Goal: Task Accomplishment & Management: Manage account settings

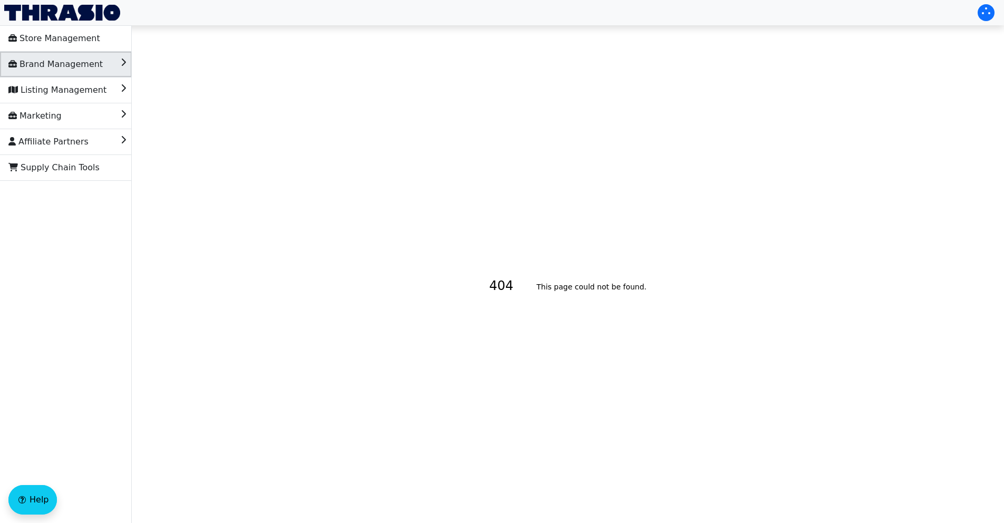
click at [81, 69] on span "Brand Management" at bounding box center [55, 64] width 94 height 17
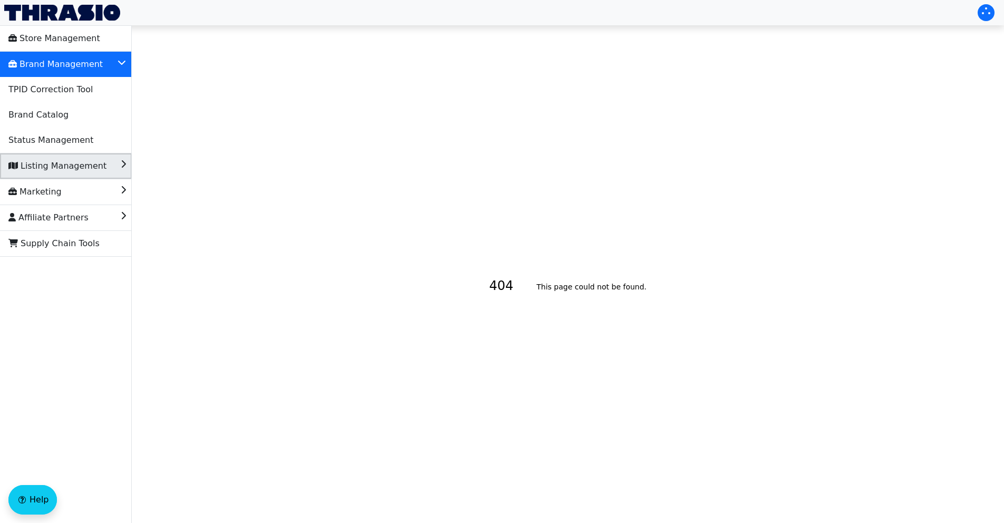
click at [79, 168] on span "Listing Management" at bounding box center [57, 166] width 98 height 17
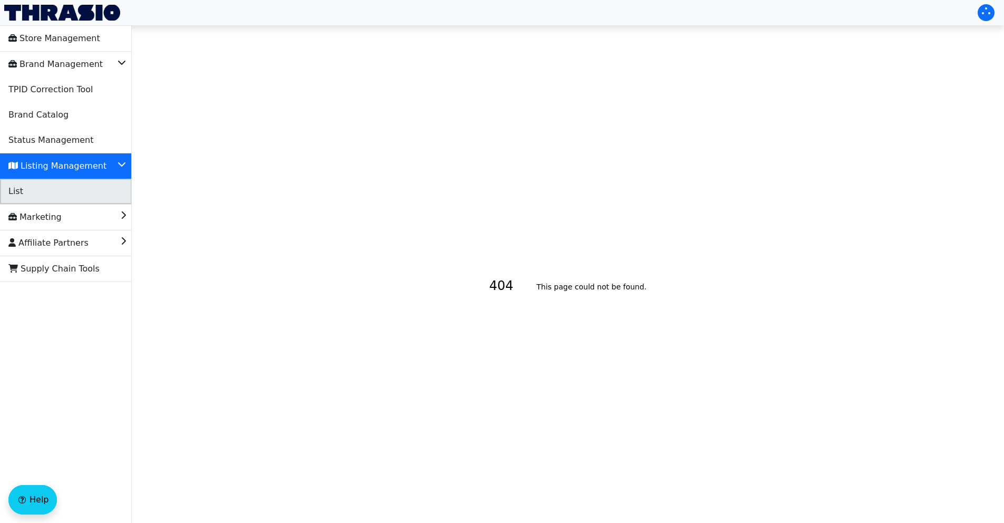
click at [60, 193] on li "List" at bounding box center [66, 191] width 132 height 25
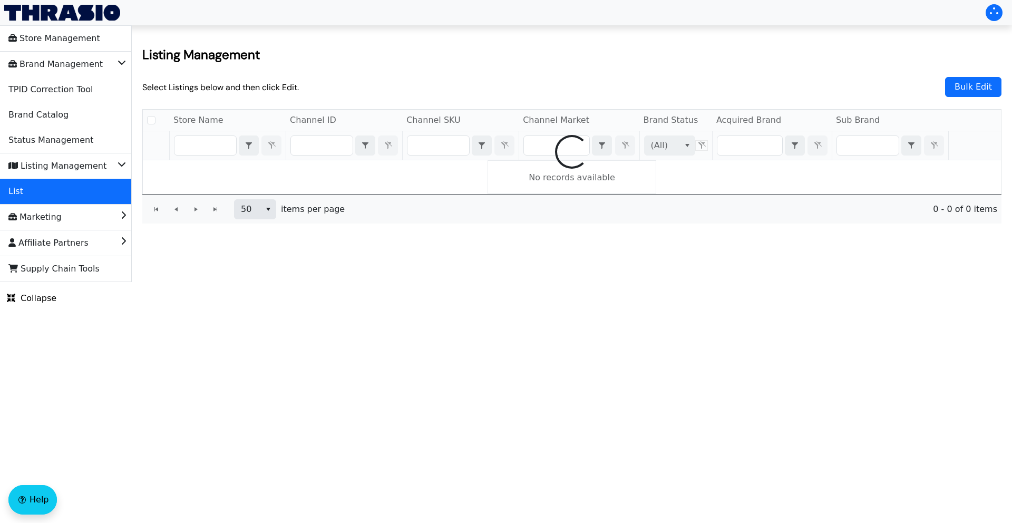
checkbox input "false"
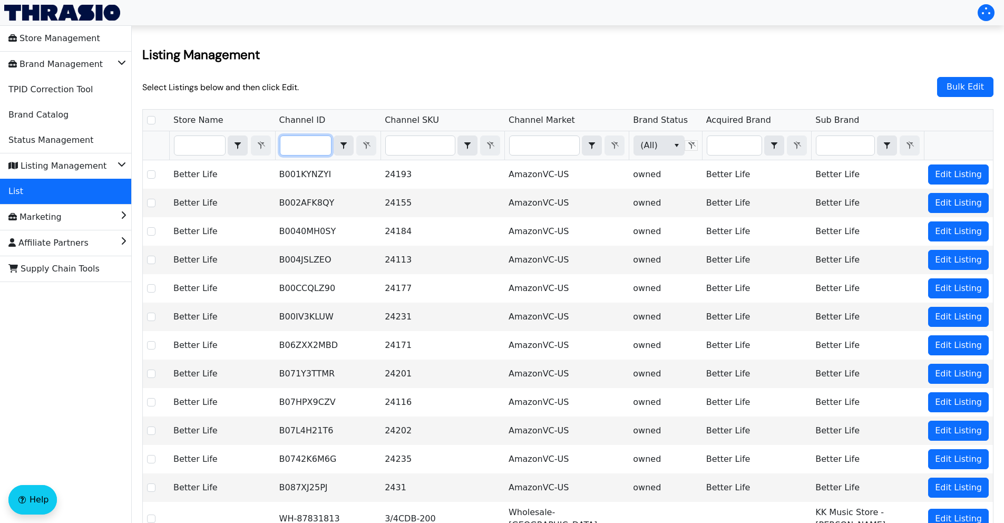
click at [300, 144] on input "Filter" at bounding box center [305, 145] width 51 height 19
type input "B0FJMPHMBN"
checkbox input "true"
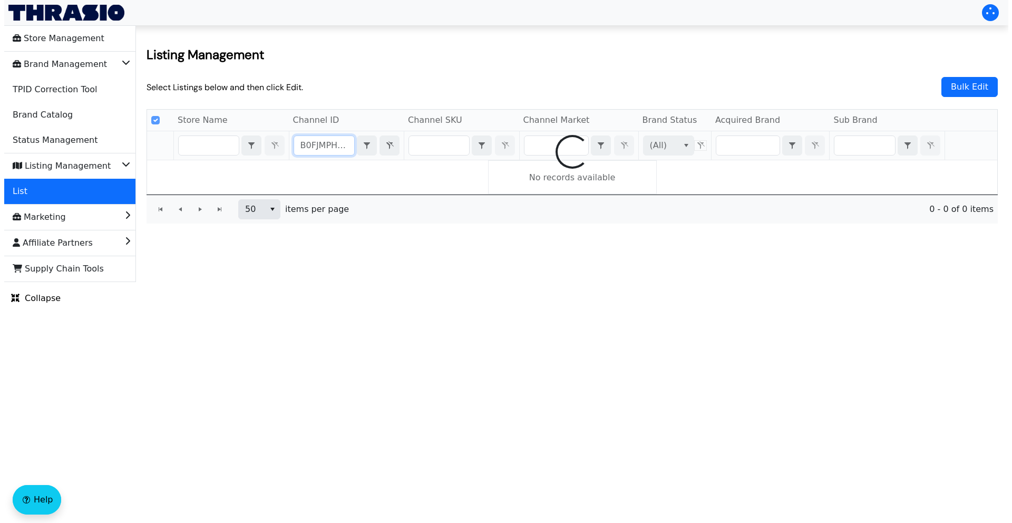
scroll to position [0, 6]
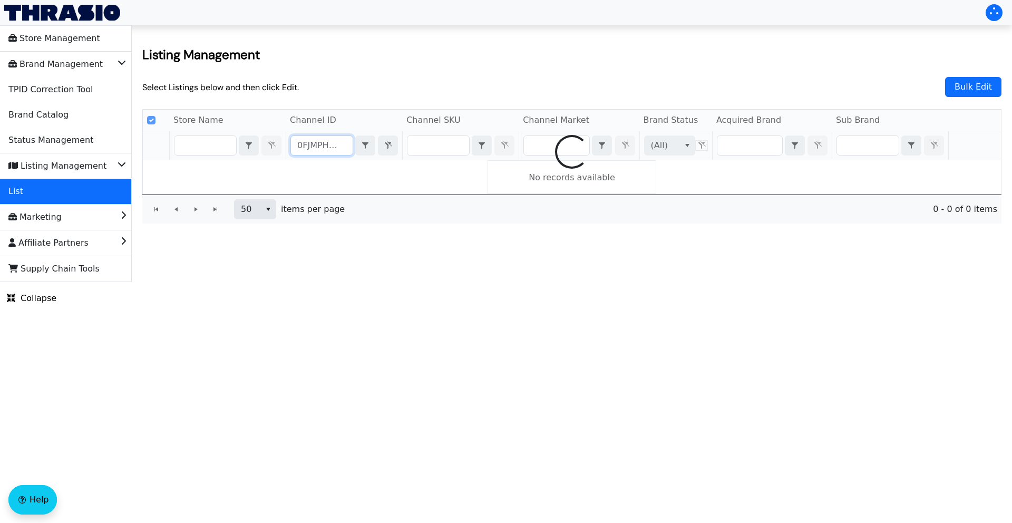
type input "B0FJMPHMBN"
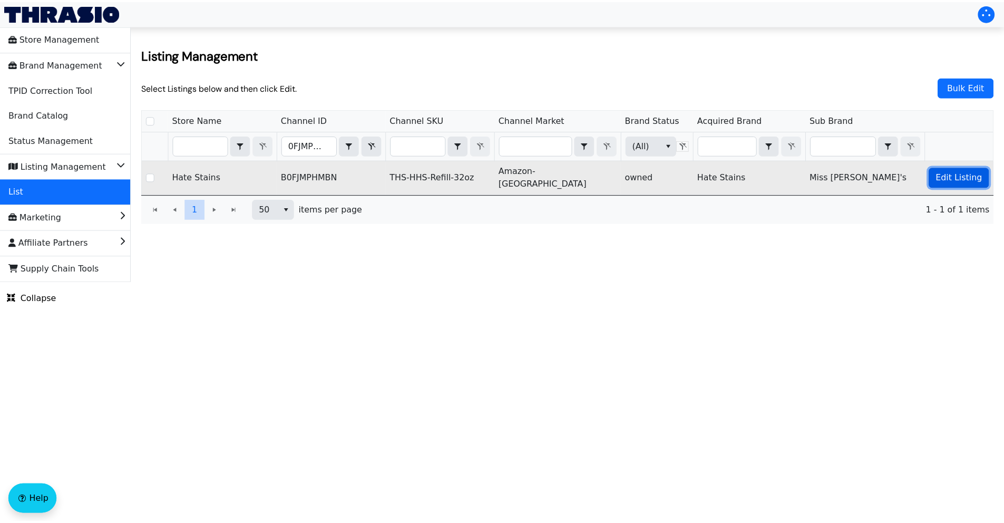
scroll to position [0, 0]
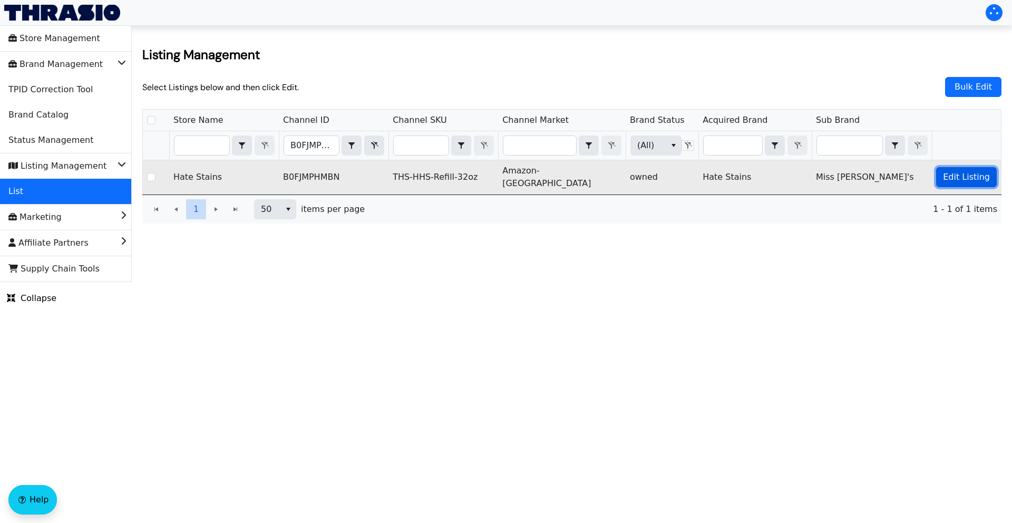
click at [967, 172] on span "Edit Listing" at bounding box center [966, 177] width 47 height 13
checkbox input "true"
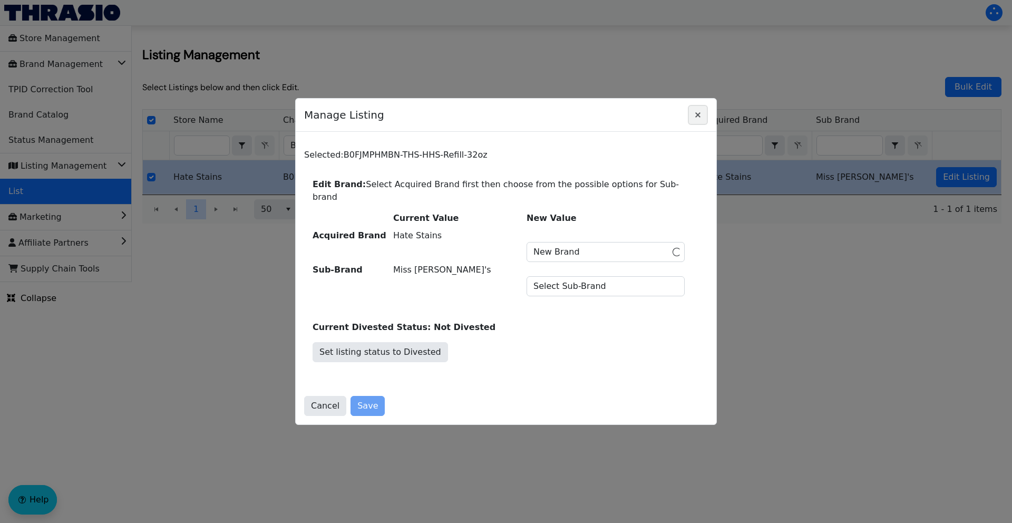
click at [701, 119] on icon "Close" at bounding box center [697, 115] width 13 height 8
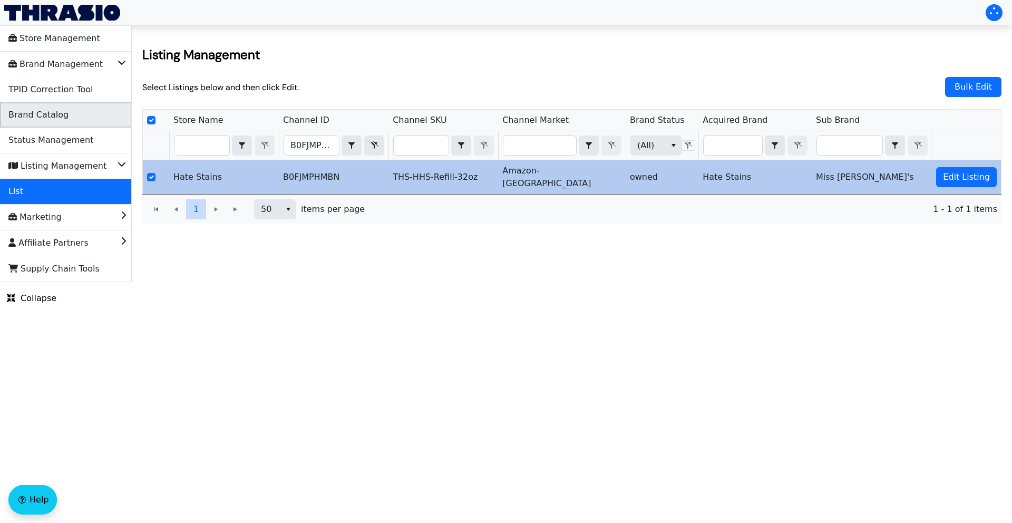
click at [52, 115] on span "Brand Catalog" at bounding box center [38, 114] width 60 height 17
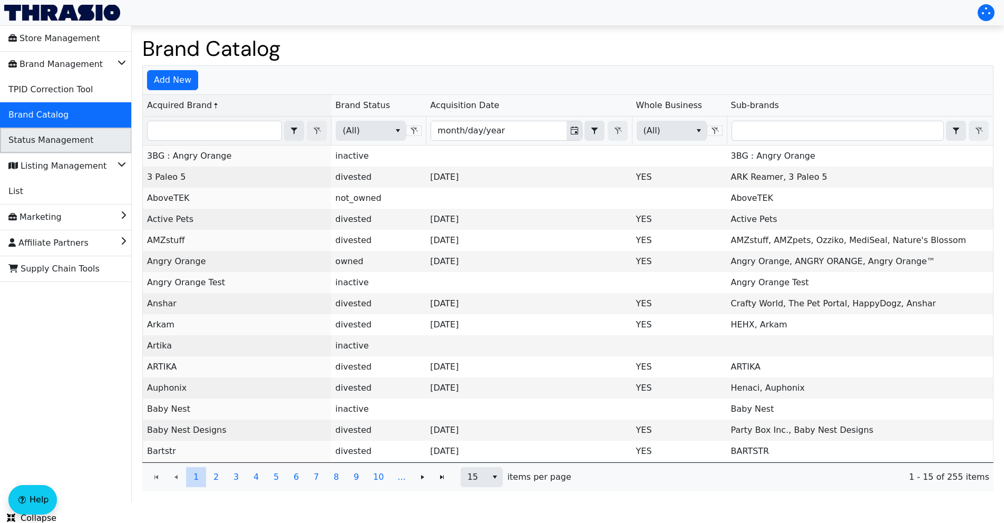
click at [56, 143] on span "Status Management" at bounding box center [50, 140] width 85 height 17
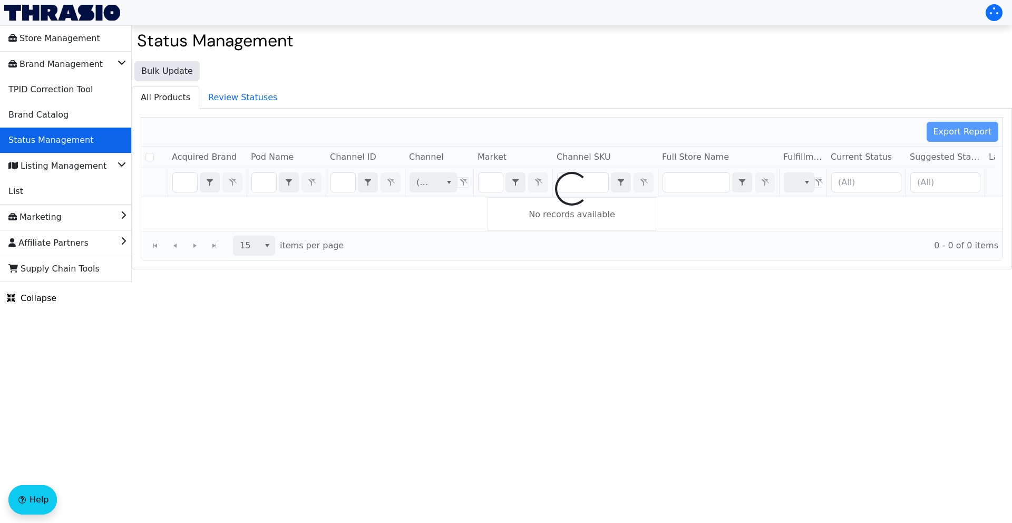
checkbox input "false"
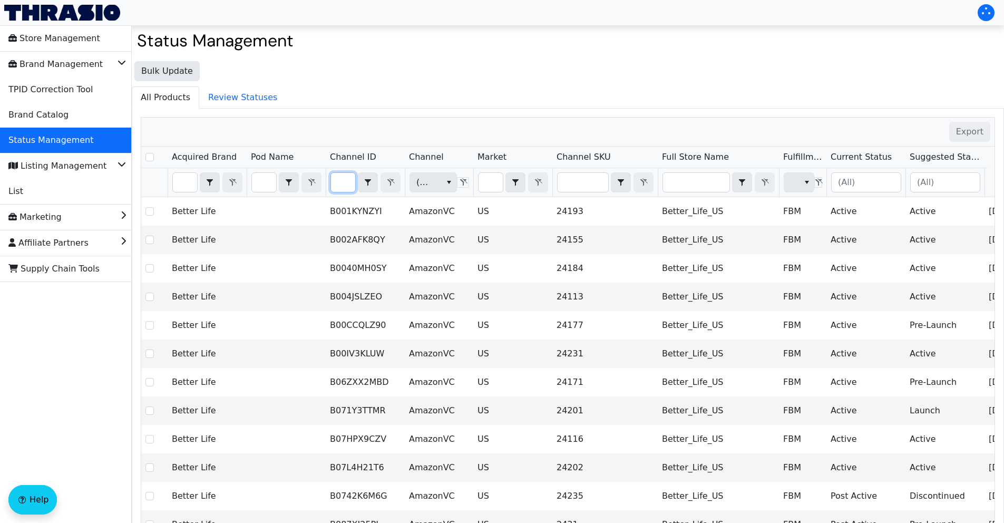
click at [342, 184] on input "Filter" at bounding box center [343, 182] width 24 height 19
type input "B0FJMPHMBN"
checkbox input "true"
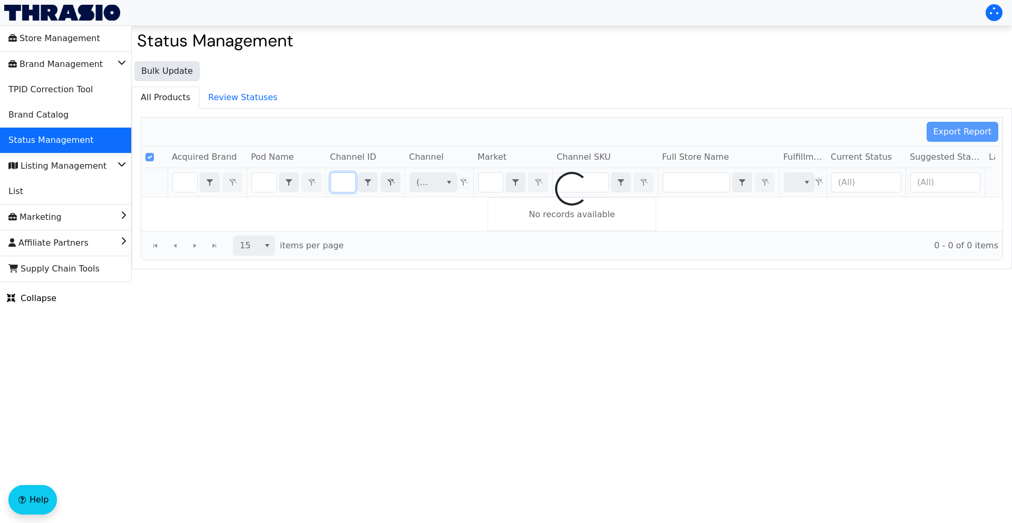
type input "B0FJMPHMBN"
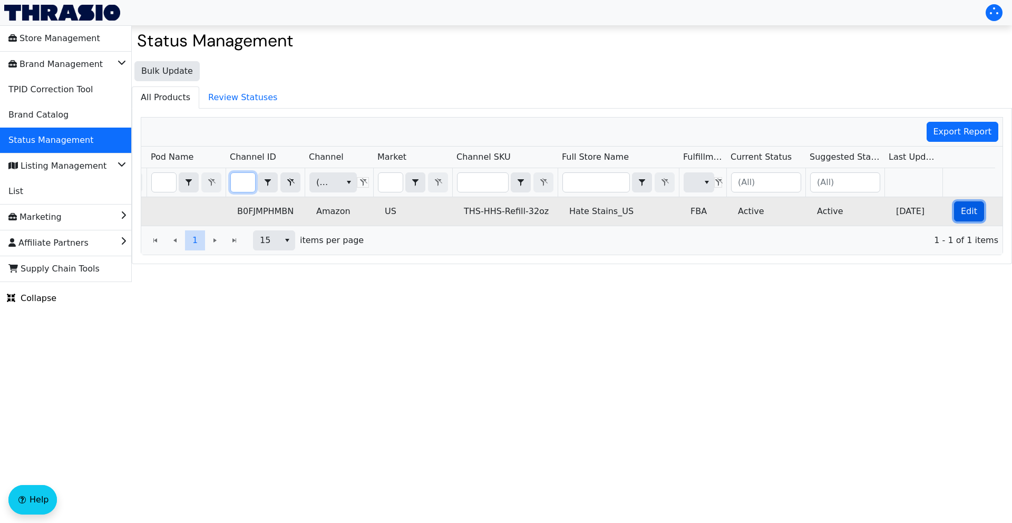
scroll to position [0, 0]
click at [961, 215] on span "Edit" at bounding box center [969, 211] width 16 height 13
checkbox input "true"
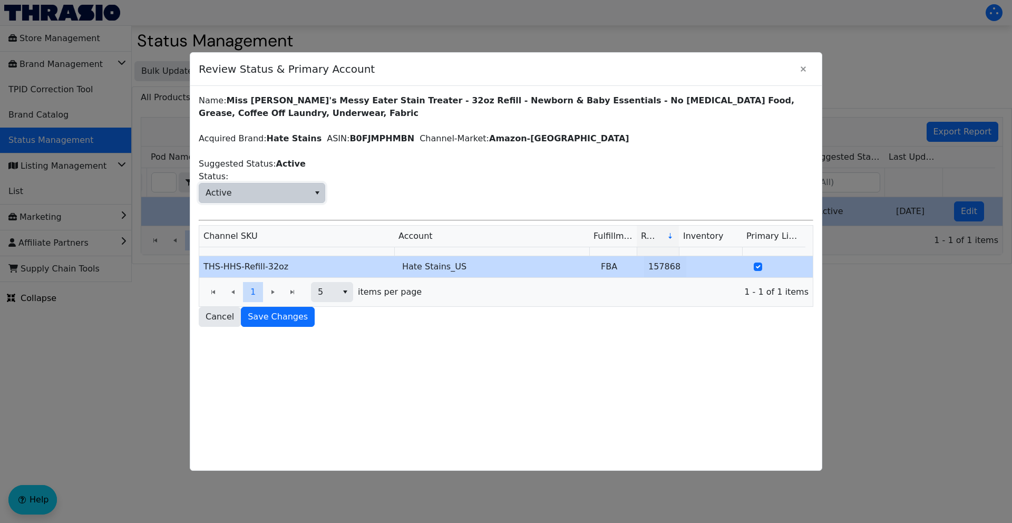
click at [314, 192] on icon "select" at bounding box center [317, 193] width 8 height 8
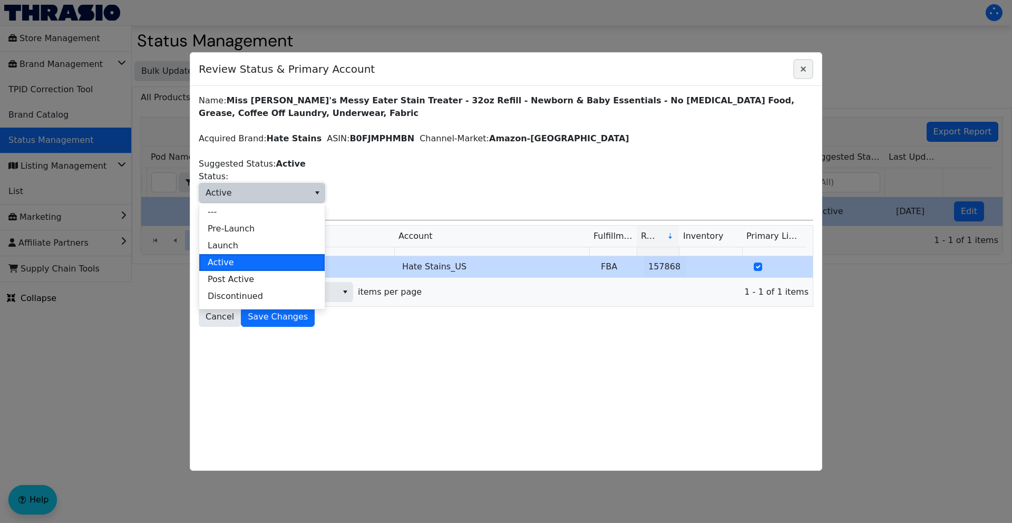
click at [805, 70] on icon "Close" at bounding box center [803, 69] width 13 height 8
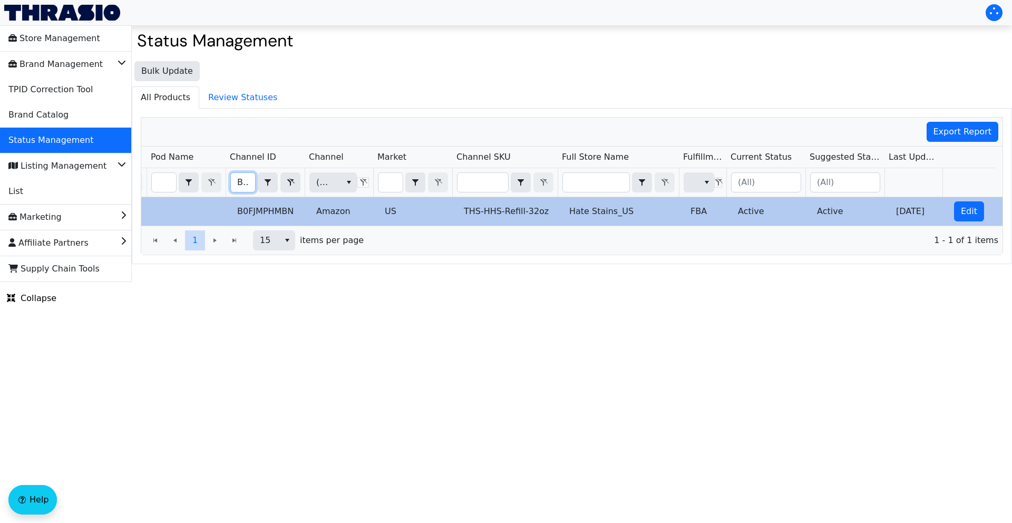
click at [239, 183] on input "B0FJMPHMBN" at bounding box center [243, 182] width 24 height 19
click at [239, 184] on input "B0FJMPHMBN" at bounding box center [243, 182] width 24 height 19
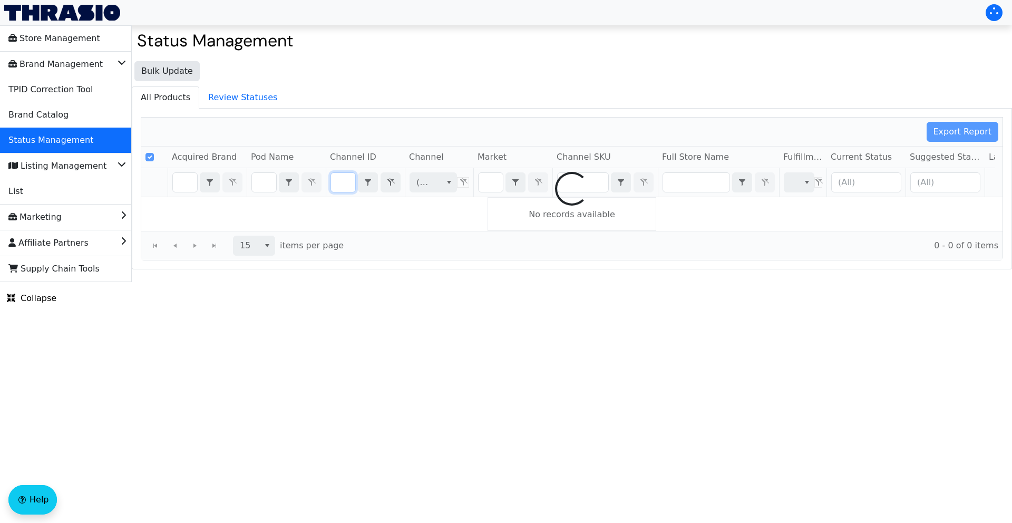
type input "B0F7Z3CCML"
checkbox input "false"
